Goal: Transaction & Acquisition: Purchase product/service

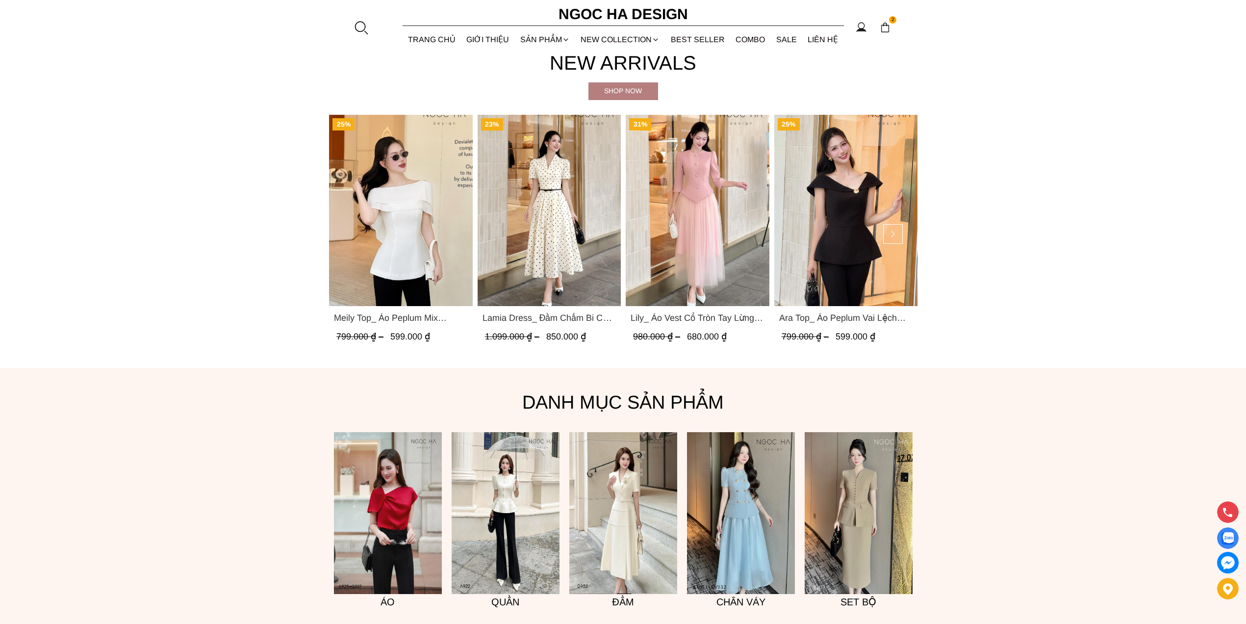
scroll to position [674, 0]
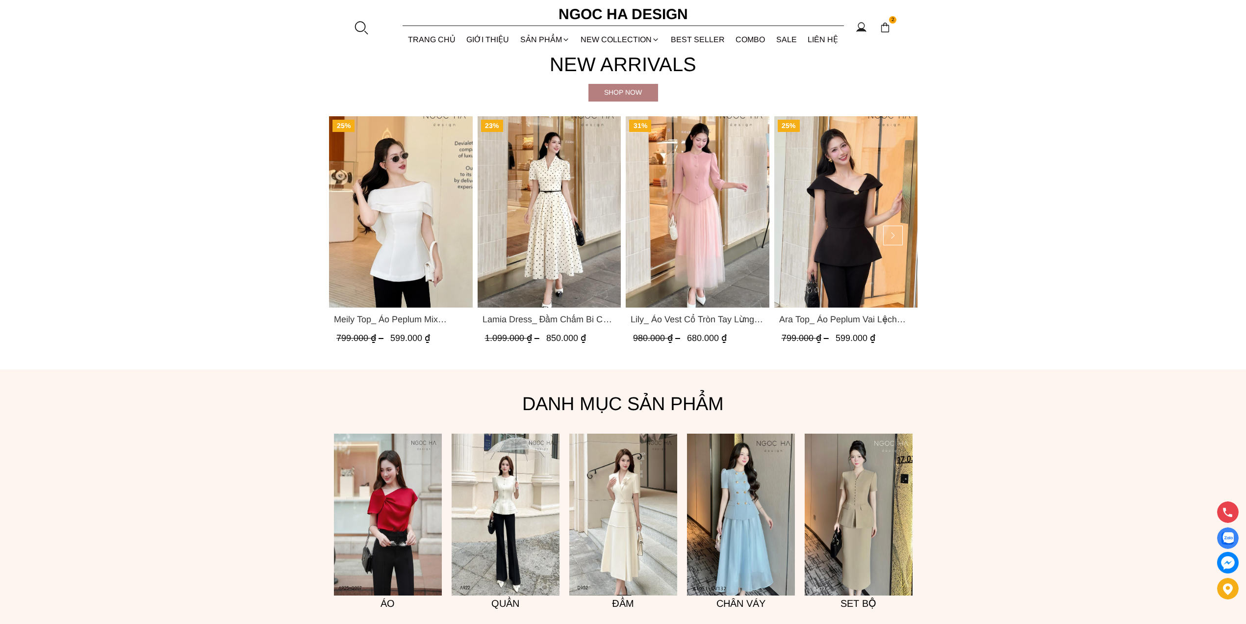
click at [416, 227] on img "Product image - Meily Top_ Áo Peplum Mix Choàng Vai Vải Tơ Màu Trắng A1086" at bounding box center [401, 211] width 144 height 191
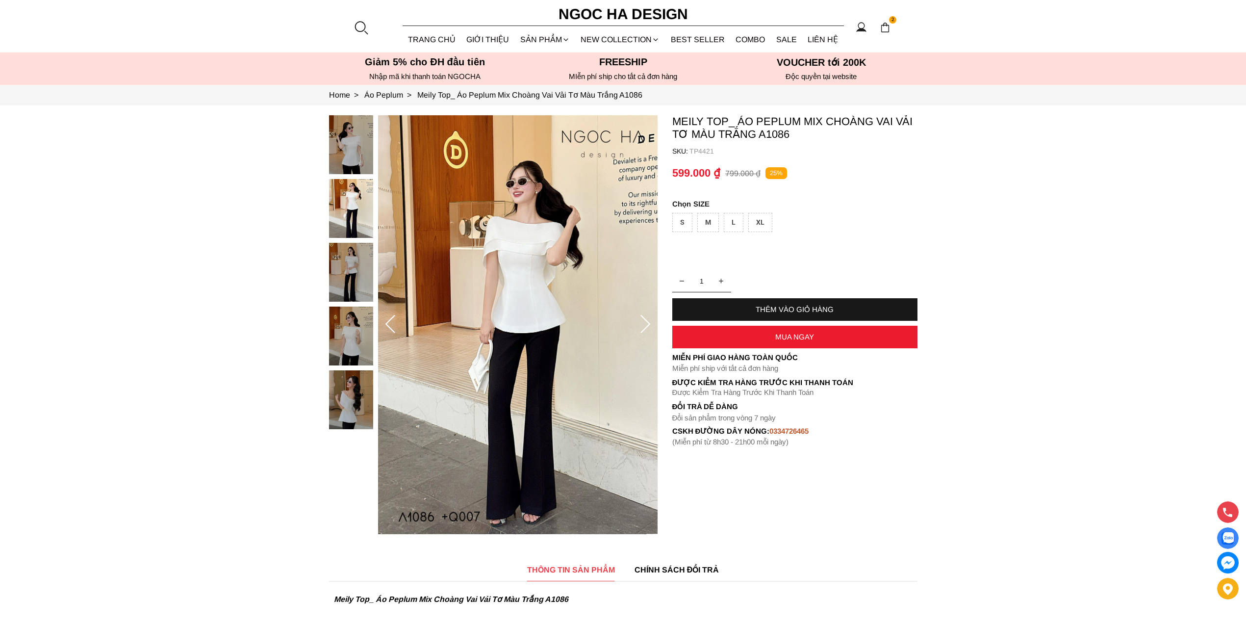
click at [683, 226] on div "S" at bounding box center [683, 222] width 20 height 19
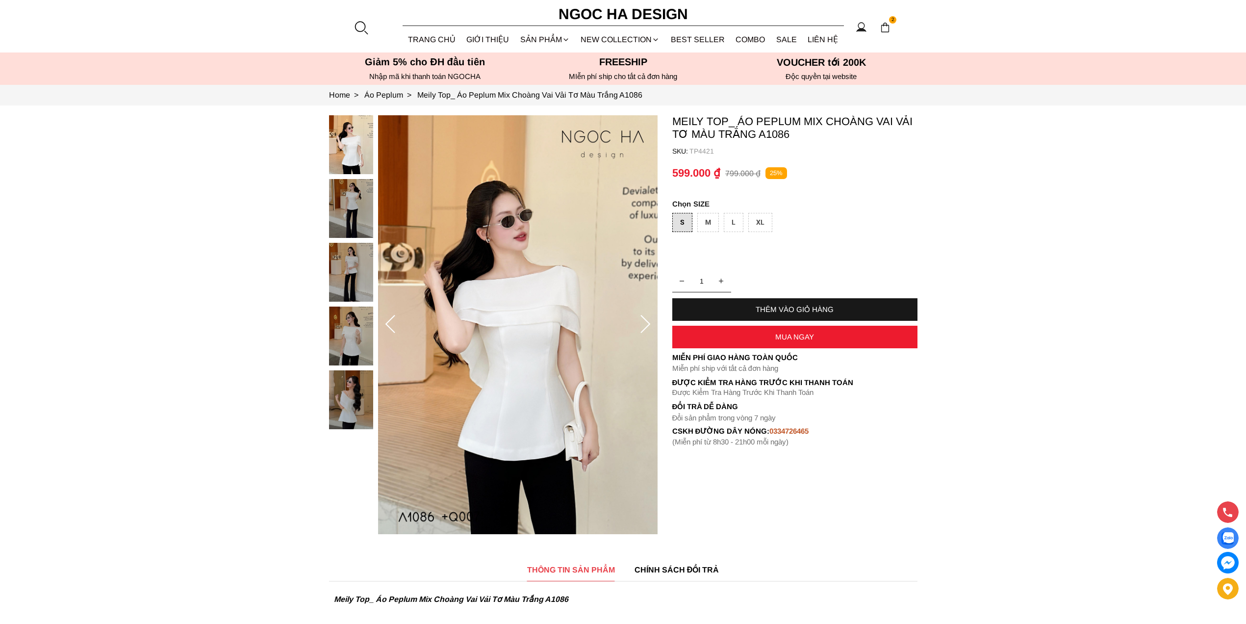
click at [775, 310] on div "THÊM VÀO GIỎ HÀNG" at bounding box center [795, 309] width 245 height 8
type input "1"
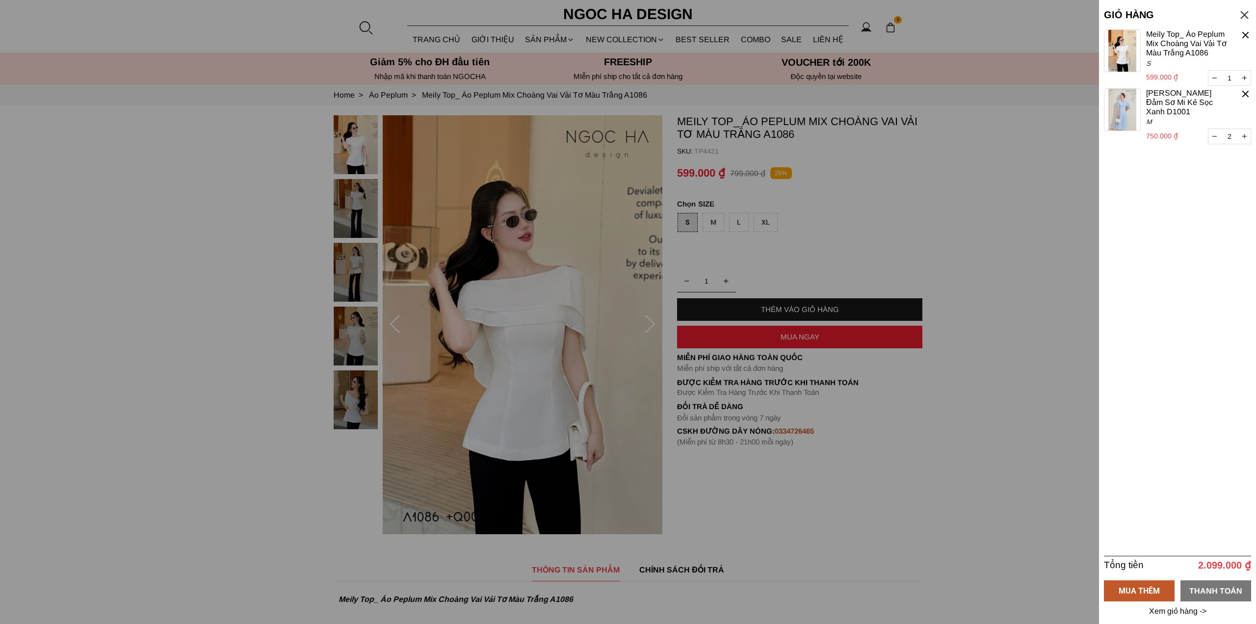
click at [1221, 594] on div "THANH TOÁN" at bounding box center [1215, 590] width 71 height 12
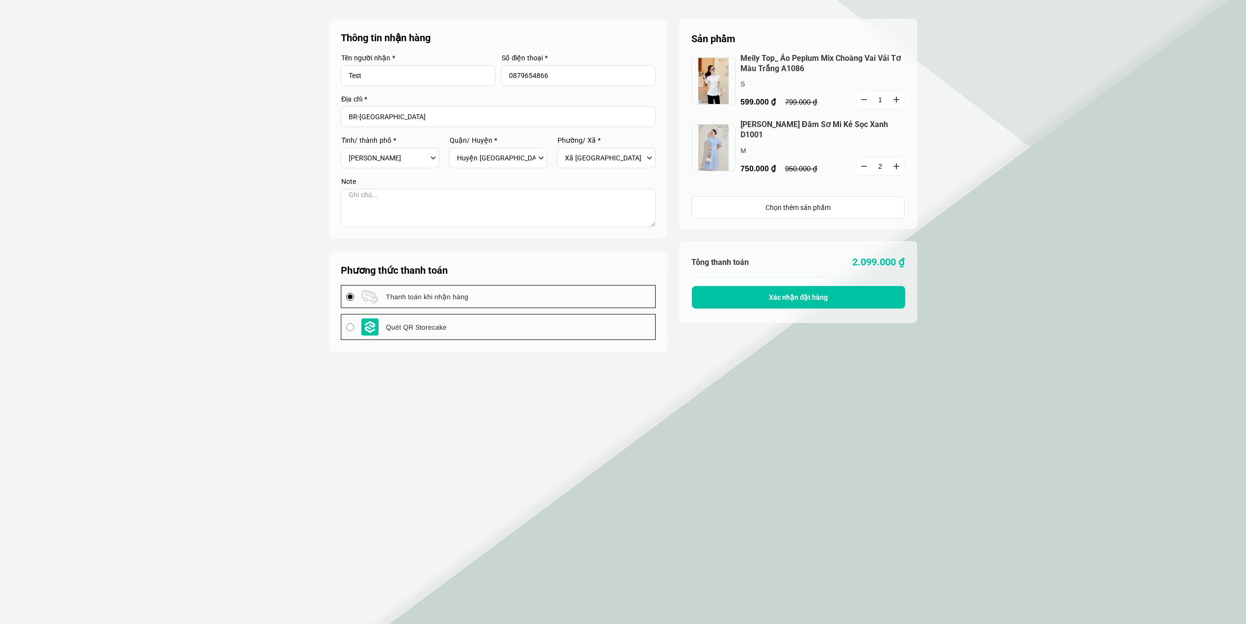
select select "701"
select select "70137"
select select "7013709"
click at [1124, 77] on section "Sản phẩm 1 Chưa có sản phẩm nào Meily Top_ Áo Peplum Mix Choàng Vai Vải Tơ Màu …" at bounding box center [623, 312] width 1246 height 624
drag, startPoint x: 1126, startPoint y: 141, endPoint x: 1112, endPoint y: 141, distance: 14.2
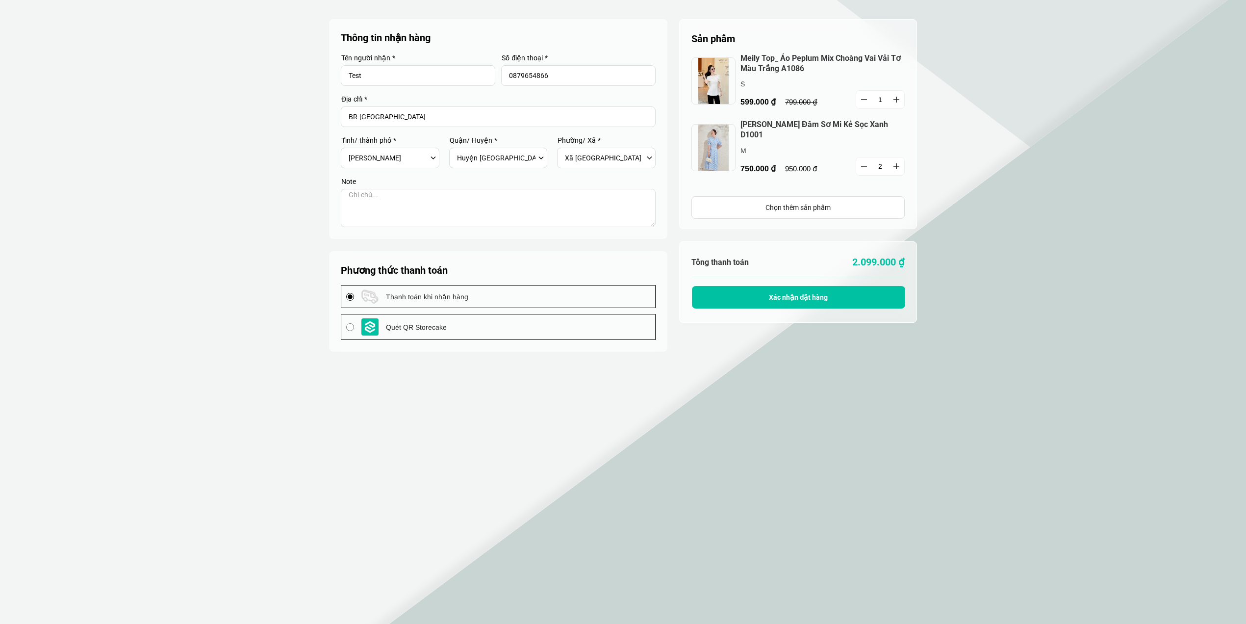
click at [1126, 141] on section "Sản phẩm 1 Chưa có sản phẩm nào Meily Top_ Áo Peplum Mix Choàng Vai Vải Tơ Màu …" at bounding box center [623, 312] width 1246 height 624
click at [370, 74] on input "Test" at bounding box center [418, 75] width 155 height 21
drag, startPoint x: 847, startPoint y: 285, endPoint x: 1090, endPoint y: 0, distance: 374.0
click at [847, 286] on button "Xác nhận đặt hàng" at bounding box center [798, 297] width 213 height 23
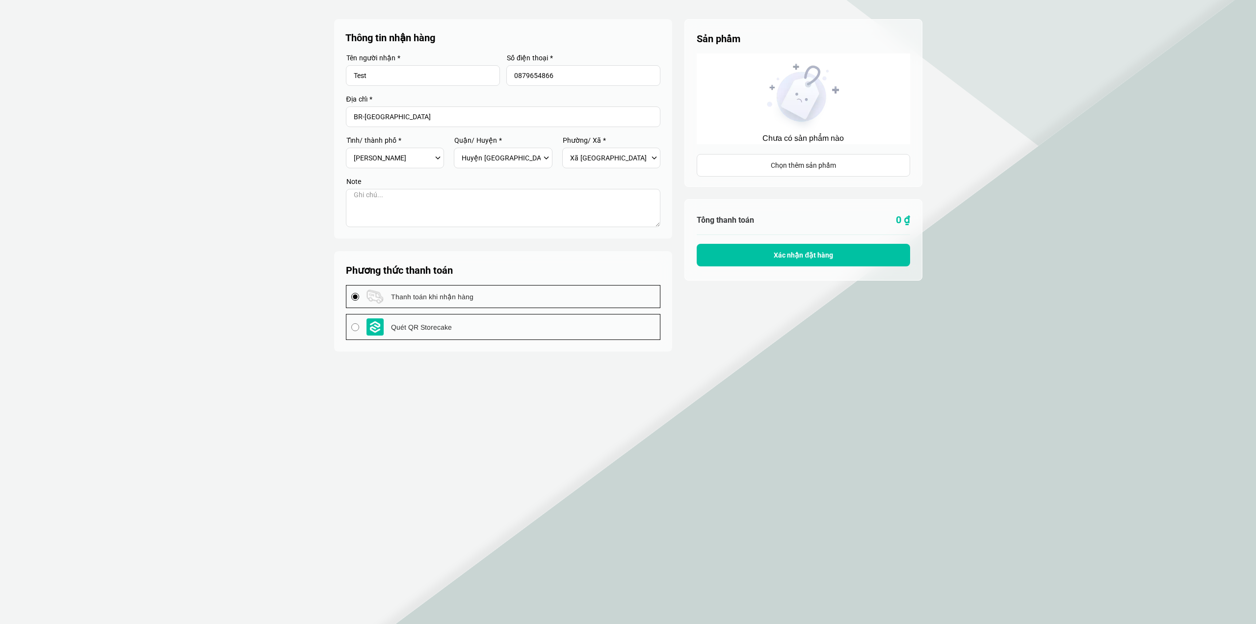
select select "701"
select select "70137"
select select "7013709"
